Goal: Manage account settings

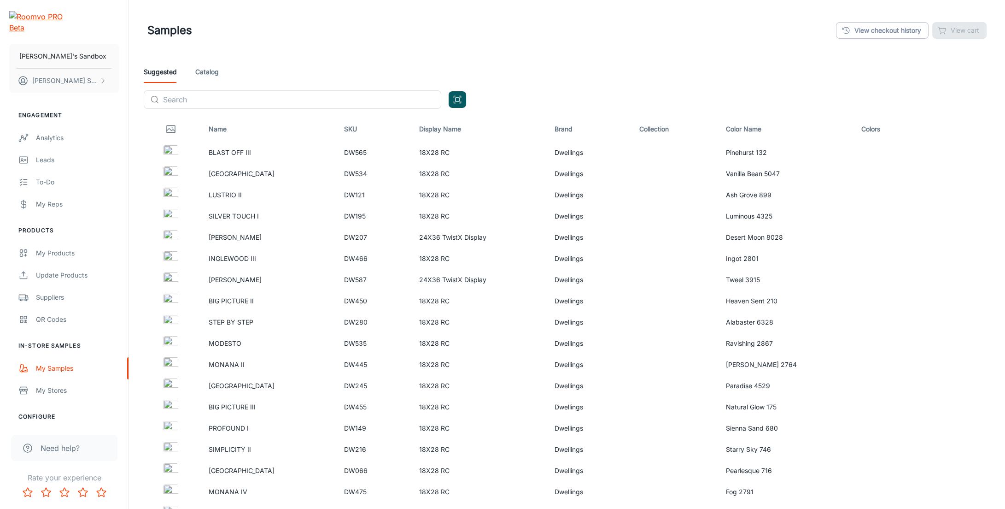
click at [755, 75] on div "Suggested Catalog" at bounding box center [567, 72] width 847 height 22
click at [842, 93] on div "Suggested Catalog ​ ​" at bounding box center [567, 88] width 862 height 55
click at [904, 100] on div "Suggested Catalog ​ ​" at bounding box center [567, 88] width 862 height 55
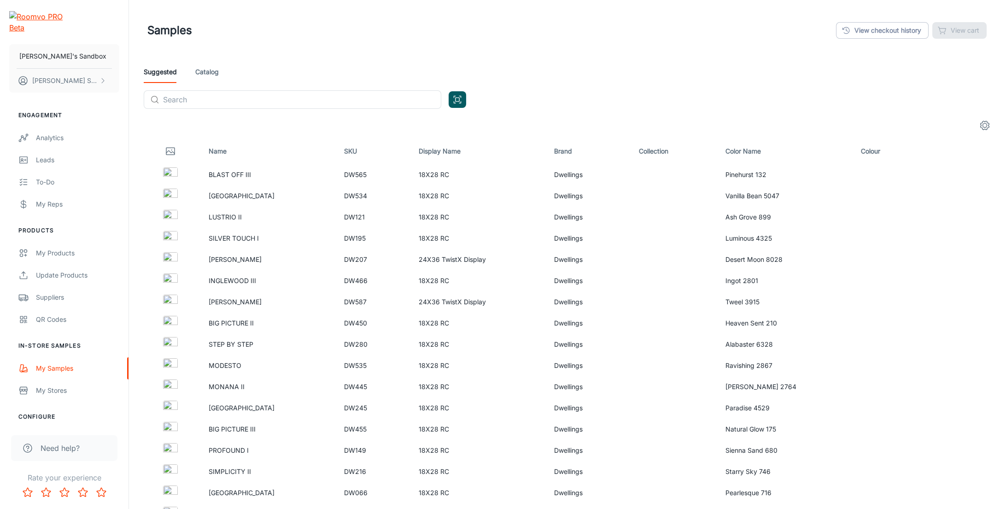
click at [983, 125] on circle "settings" at bounding box center [985, 125] width 4 height 4
click at [953, 226] on span "Display Name" at bounding box center [963, 229] width 48 height 11
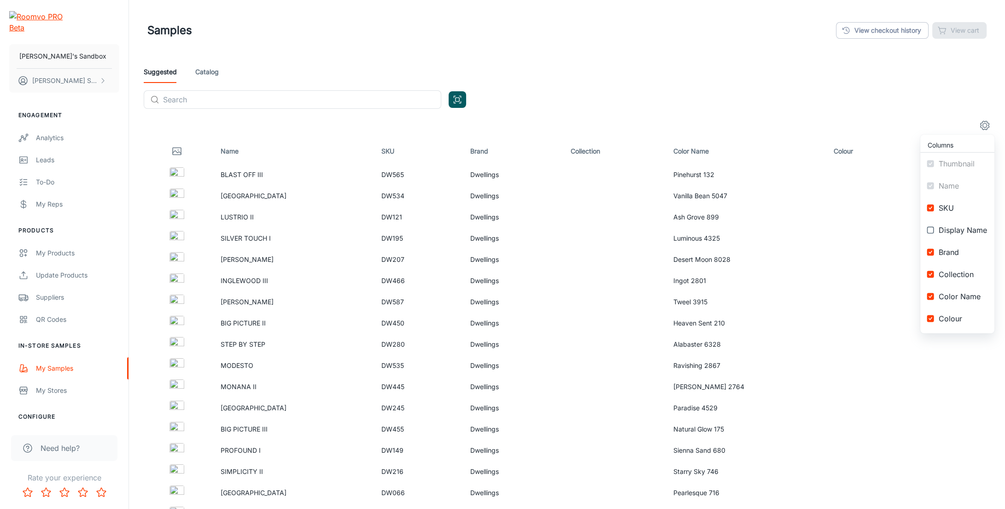
click at [953, 235] on li "Display Name" at bounding box center [958, 230] width 74 height 22
checkbox input "true"
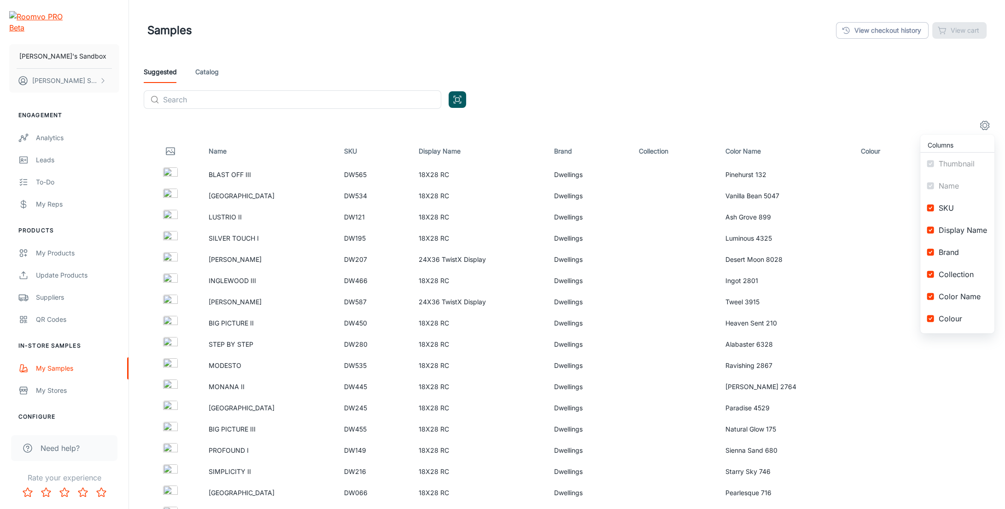
click at [951, 252] on span "Brand" at bounding box center [963, 252] width 48 height 11
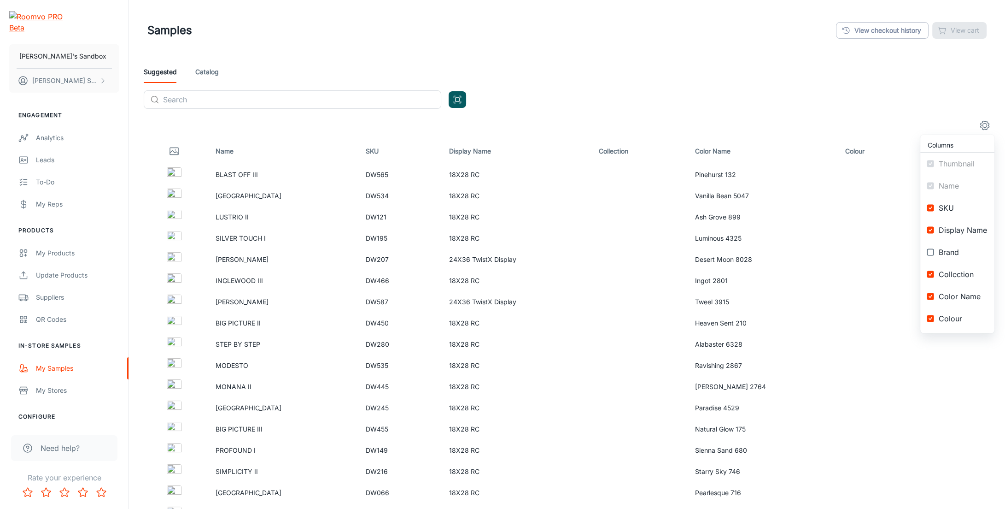
click at [951, 252] on span "Brand" at bounding box center [963, 252] width 48 height 11
checkbox input "true"
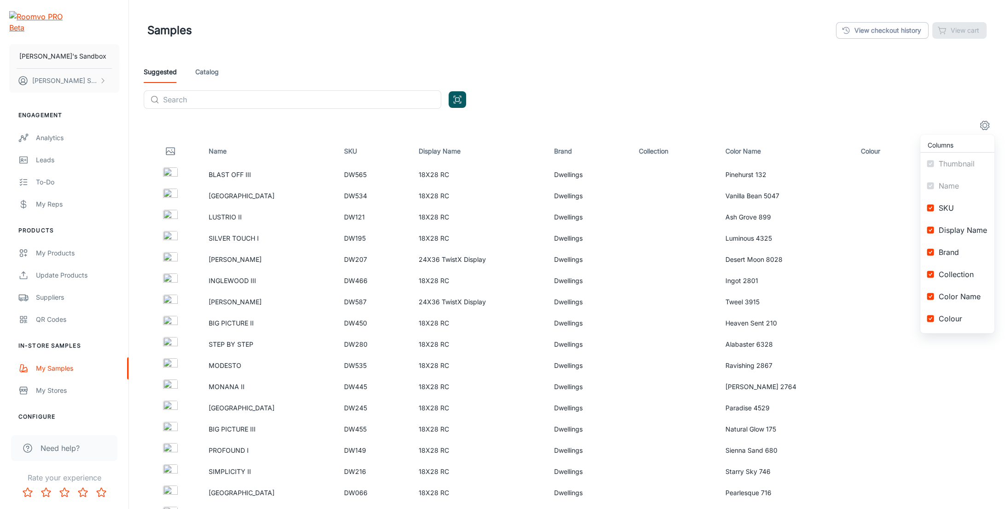
click at [968, 279] on li "Collection" at bounding box center [958, 274] width 74 height 22
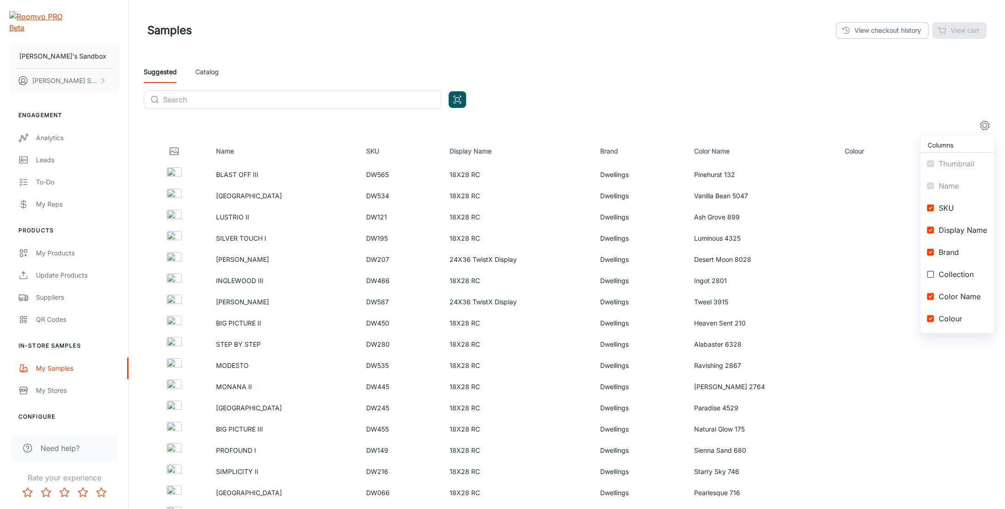
click at [968, 279] on li "Collection" at bounding box center [958, 274] width 74 height 22
checkbox input "true"
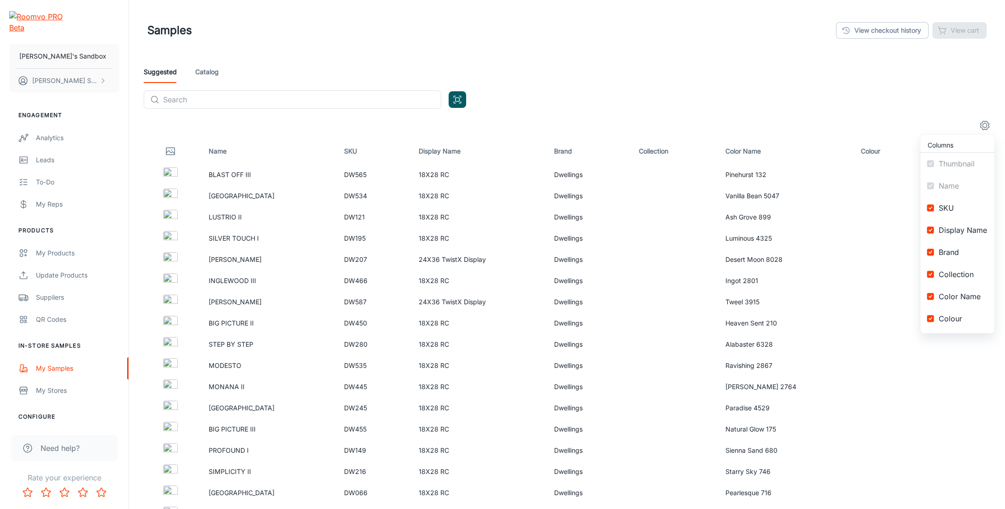
click at [959, 318] on span "Colour" at bounding box center [963, 318] width 48 height 11
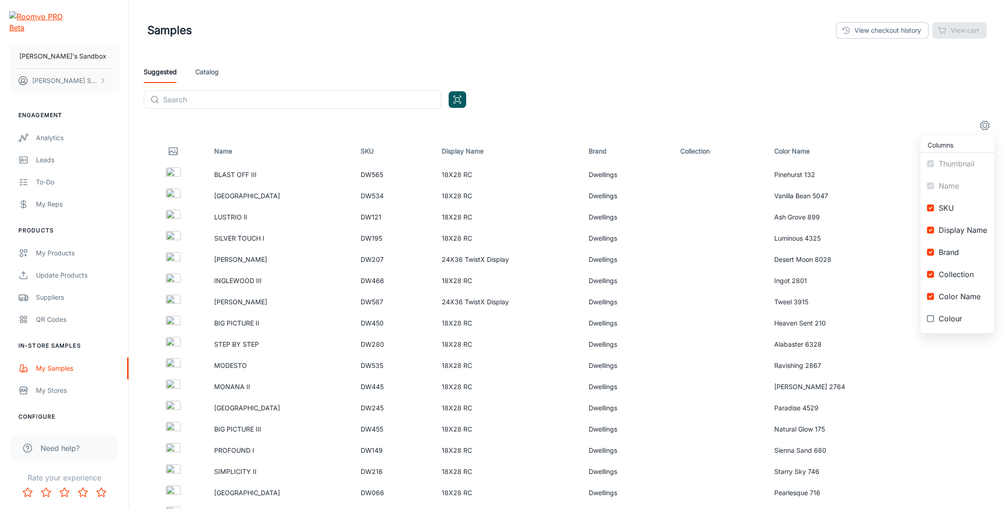
click at [959, 318] on span "Colour" at bounding box center [963, 318] width 48 height 11
checkbox input "true"
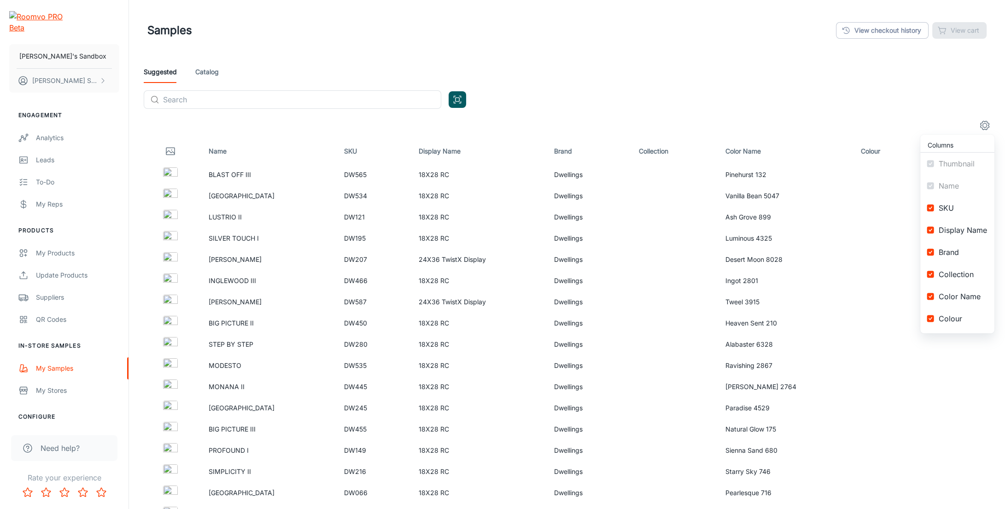
click at [957, 179] on ul "Columns Thumbnail Name SKU Display Name Brand Collection Color Name Colour" at bounding box center [958, 234] width 74 height 199
click at [958, 159] on ul "Columns Thumbnail Name SKU Display Name Brand Collection Color Name Colour" at bounding box center [958, 234] width 74 height 199
click at [981, 99] on div at bounding box center [502, 254] width 1005 height 509
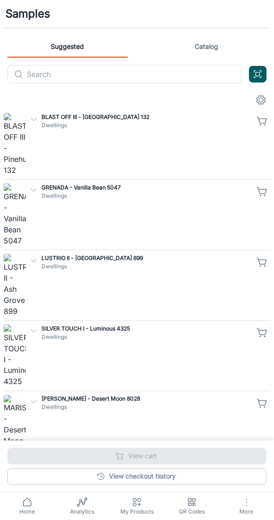
click at [77, 126] on p "Dwellings" at bounding box center [145, 125] width 209 height 8
click at [90, 192] on p "Dwellings" at bounding box center [145, 196] width 209 height 8
click at [91, 262] on p "Dwellings" at bounding box center [145, 266] width 209 height 8
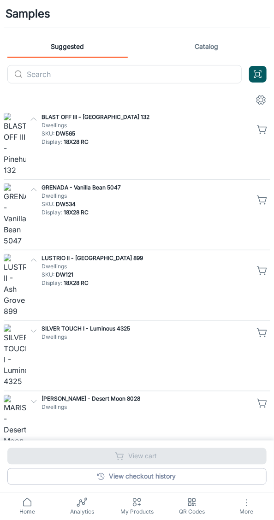
click at [113, 333] on p "Dwellings" at bounding box center [145, 337] width 209 height 8
click at [264, 100] on icon "settings" at bounding box center [260, 99] width 11 height 11
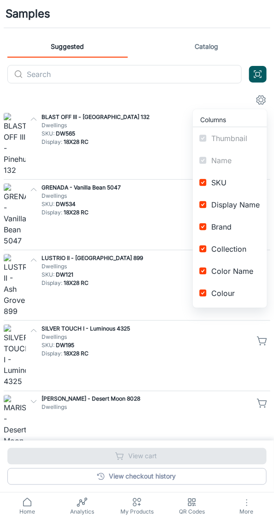
click at [221, 185] on span "SKU" at bounding box center [235, 182] width 48 height 11
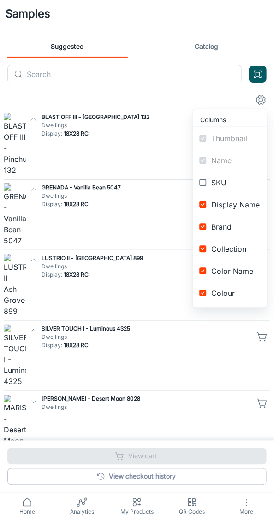
click at [221, 185] on span "SKU" at bounding box center [235, 182] width 48 height 11
checkbox input "true"
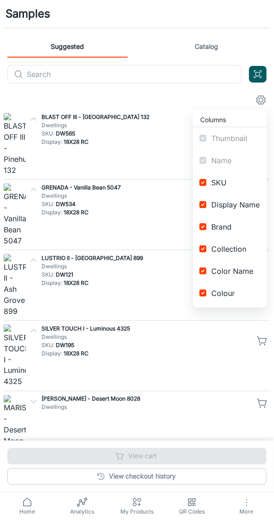
click at [223, 228] on span "Brand" at bounding box center [235, 226] width 48 height 11
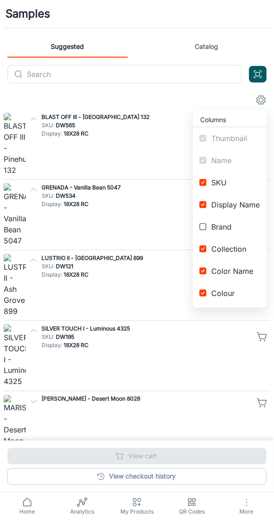
click at [223, 229] on span "Brand" at bounding box center [235, 226] width 48 height 11
checkbox input "true"
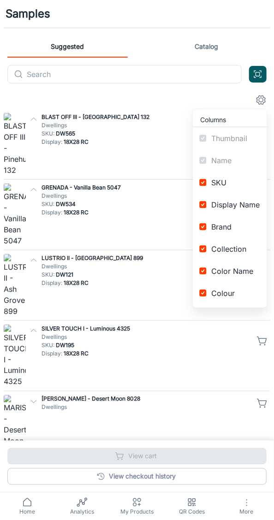
click at [232, 252] on span "Collection" at bounding box center [235, 248] width 48 height 11
checkbox input "true"
click at [235, 276] on li "Color Name" at bounding box center [230, 271] width 74 height 22
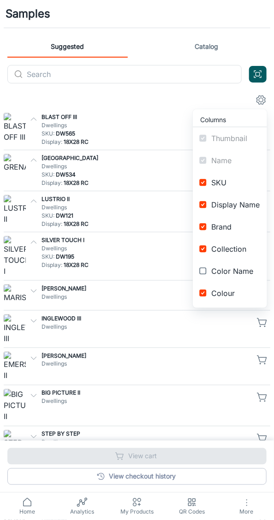
click at [235, 276] on li "Color Name" at bounding box center [230, 271] width 74 height 22
checkbox input "true"
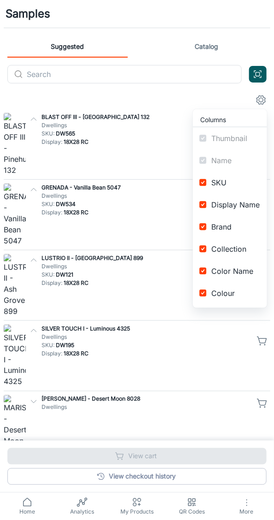
click at [241, 202] on span "Display Name" at bounding box center [235, 204] width 48 height 11
click at [231, 203] on span "Display Name" at bounding box center [235, 204] width 48 height 11
checkbox input "true"
click at [219, 182] on span "SKU" at bounding box center [235, 182] width 48 height 11
checkbox input "false"
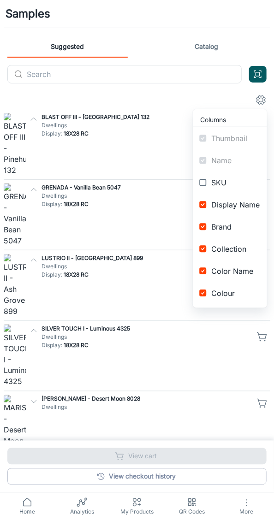
click at [222, 208] on span "Display Name" at bounding box center [235, 204] width 48 height 11
checkbox input "false"
